Goal: Task Accomplishment & Management: Manage account settings

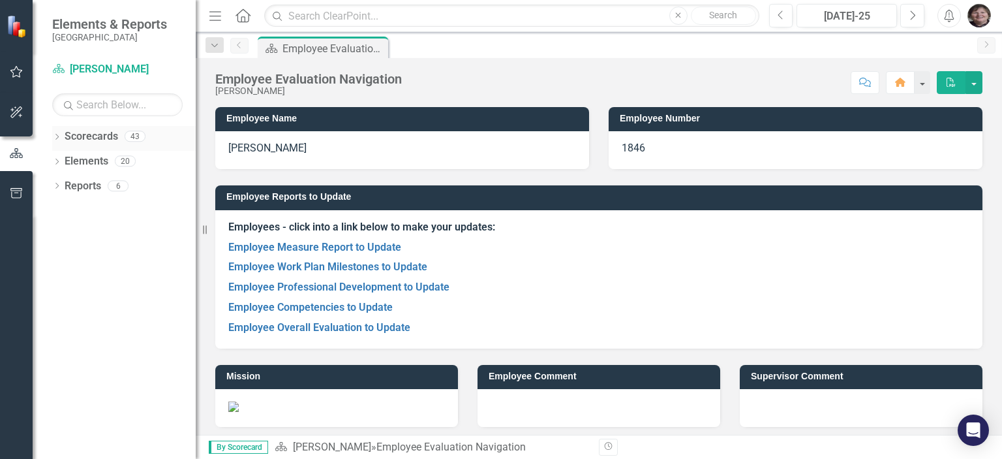
click at [56, 134] on icon "Dropdown" at bounding box center [56, 137] width 9 height 7
click at [63, 160] on icon "Dropdown" at bounding box center [64, 161] width 10 height 8
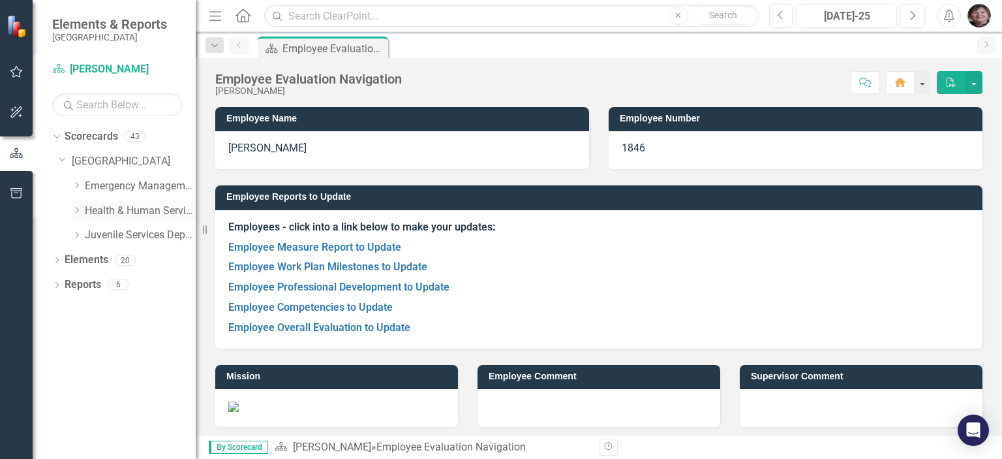
click at [77, 210] on icon "Dropdown" at bounding box center [77, 210] width 10 height 8
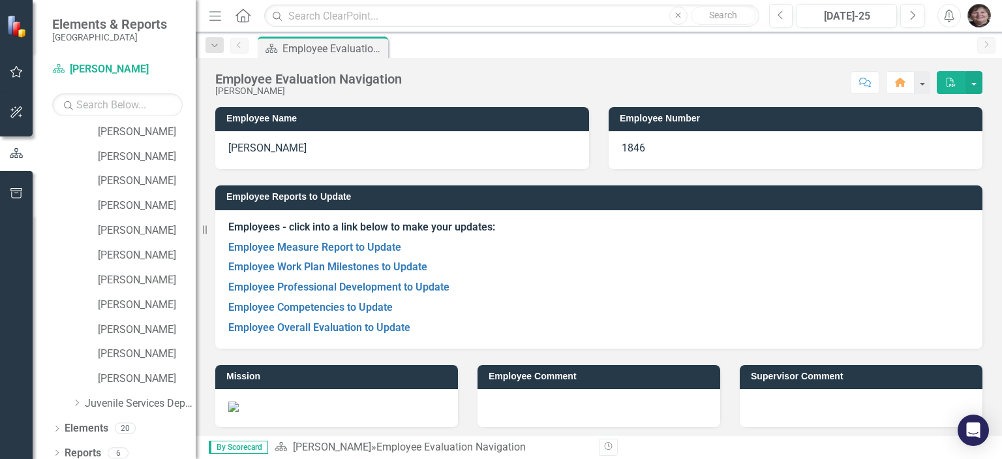
scroll to position [679, 0]
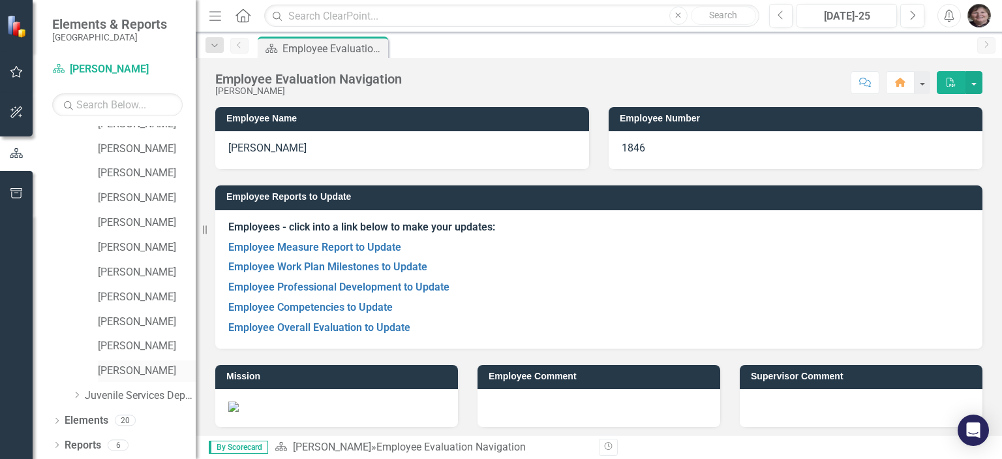
click at [135, 377] on link "[PERSON_NAME]" at bounding box center [147, 370] width 98 height 15
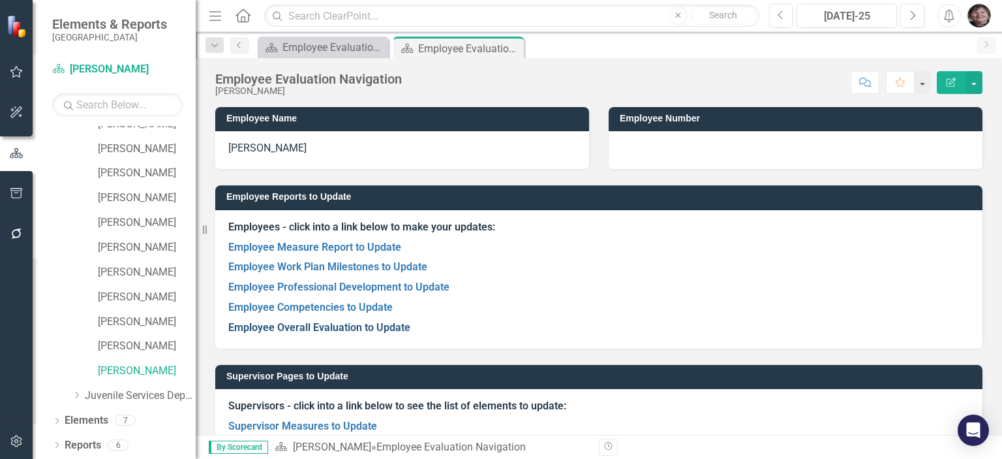
click at [352, 323] on link "Employee Overall Evaluation to Update" at bounding box center [319, 327] width 182 height 12
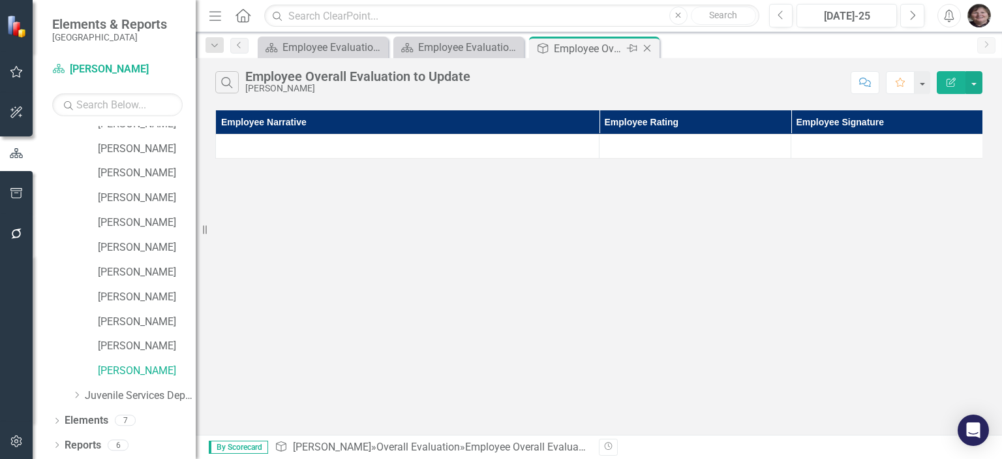
click at [650, 44] on icon "Close" at bounding box center [647, 48] width 13 height 10
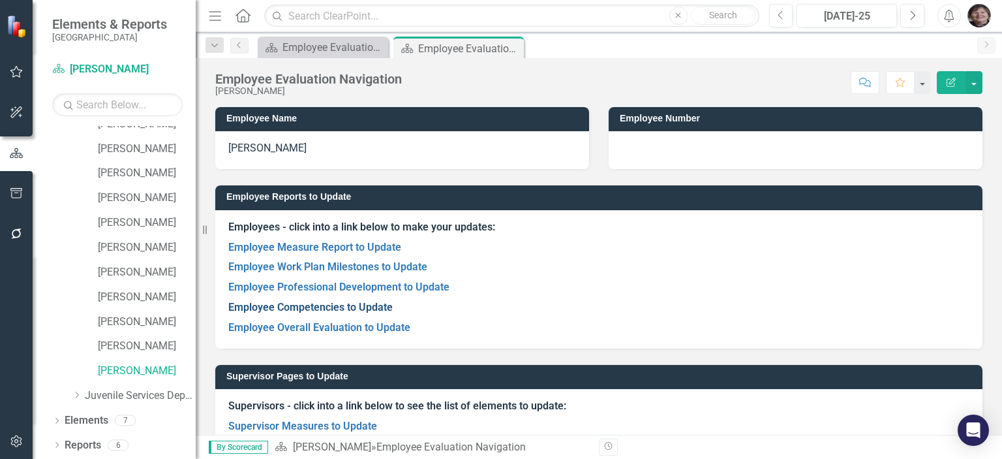
click at [342, 305] on link "Employee Competencies to Update" at bounding box center [310, 307] width 164 height 12
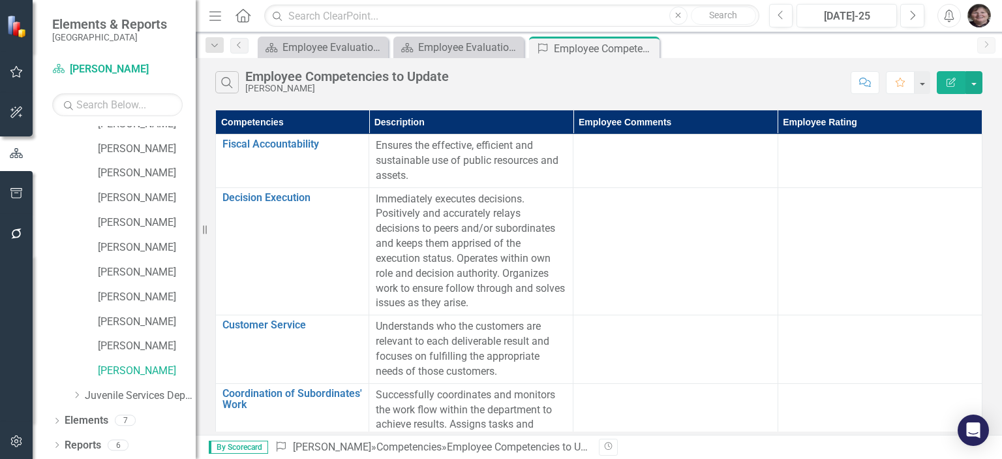
click at [980, 14] on img "button" at bounding box center [978, 15] width 23 height 23
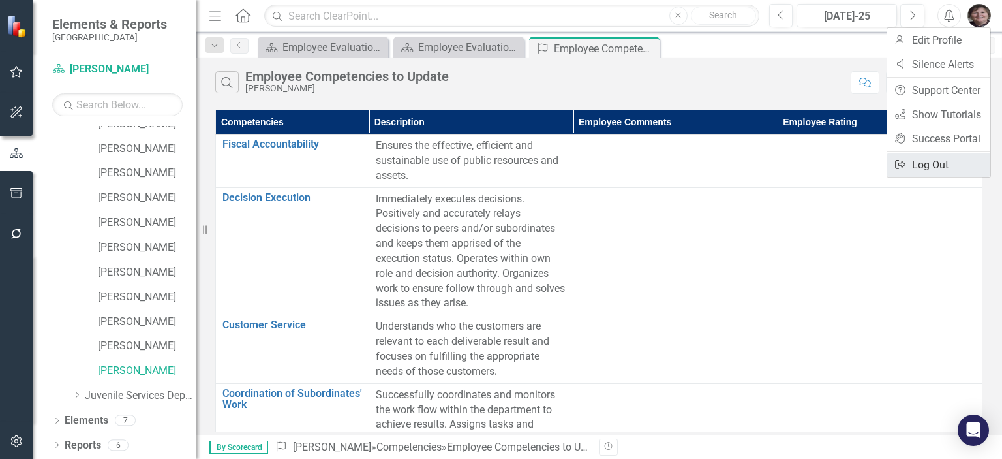
click at [918, 161] on link "Logout Log Out" at bounding box center [938, 165] width 103 height 24
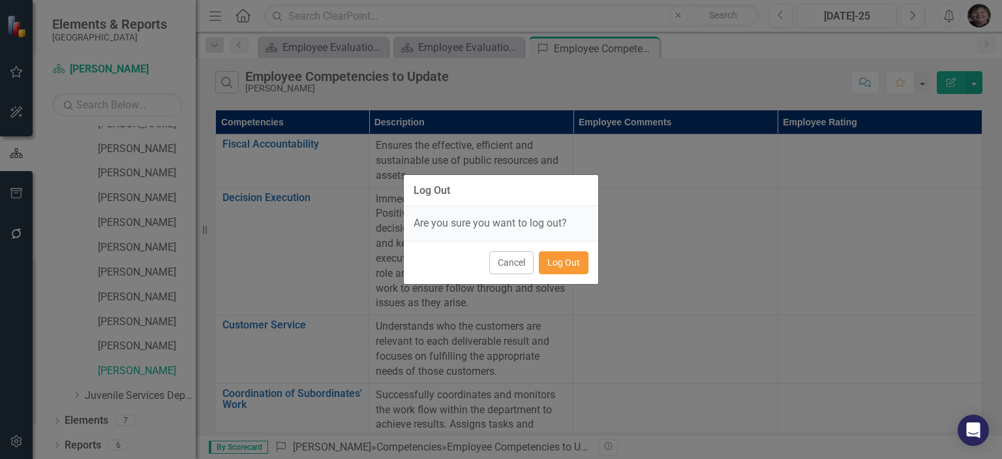
click at [573, 266] on button "Log Out" at bounding box center [564, 262] width 50 height 23
